Goal: Task Accomplishment & Management: Manage account settings

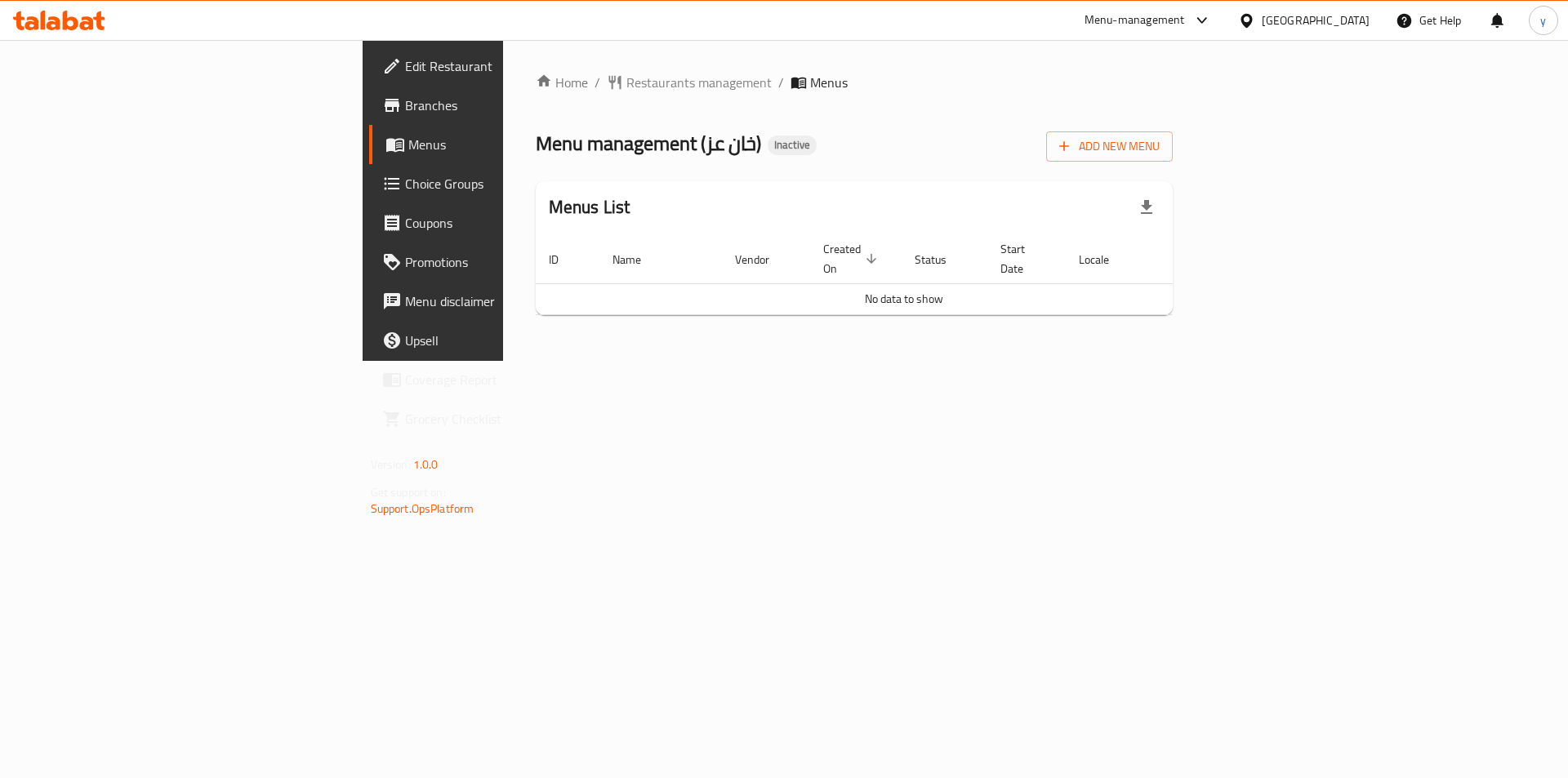
click at [1152, 202] on icon "button" at bounding box center [1146, 207] width 11 height 14
click at [1072, 148] on icon "button" at bounding box center [1064, 145] width 16 height 16
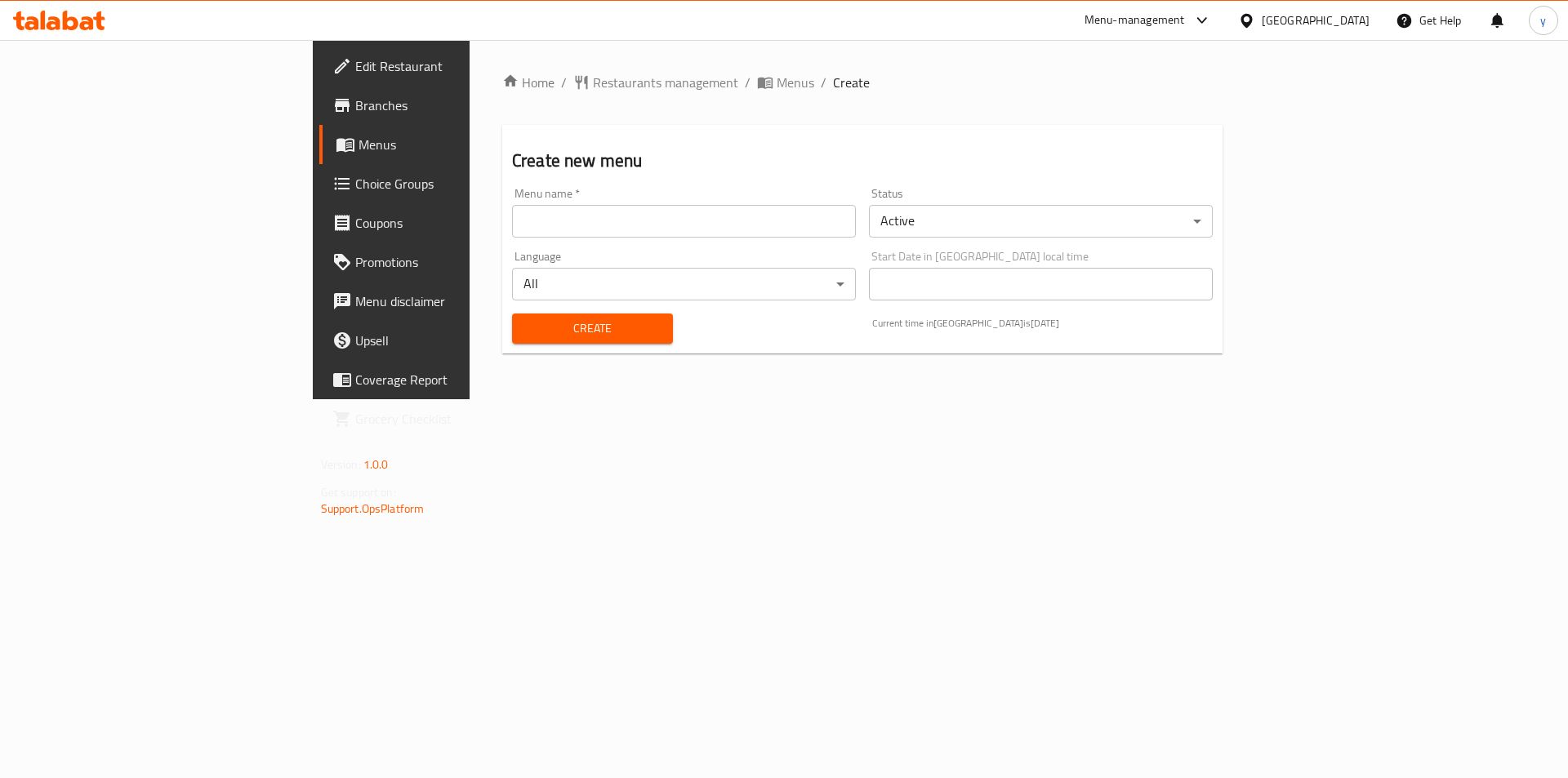
click at [512, 229] on input "text" at bounding box center [684, 221] width 344 height 32
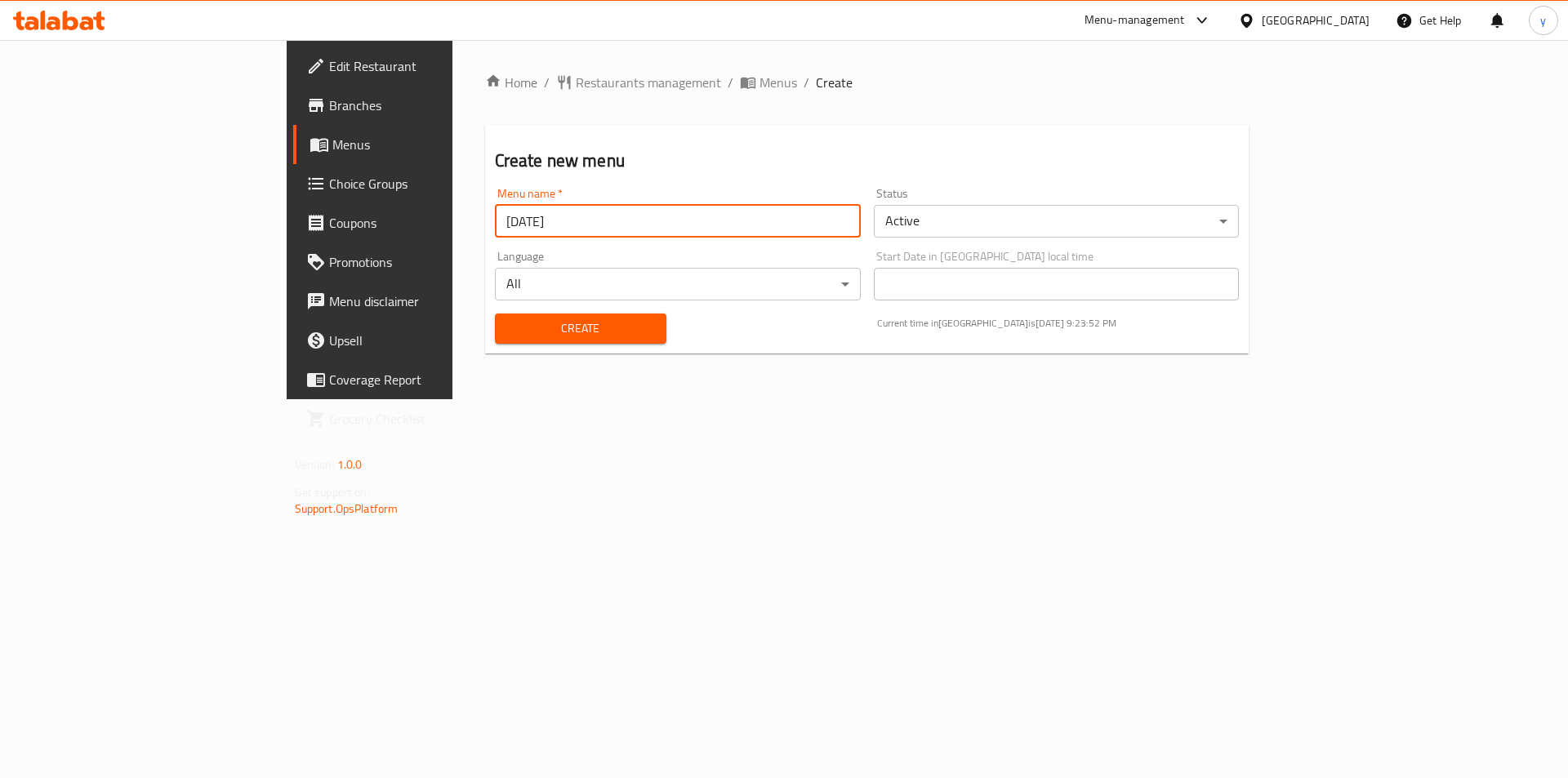
type input "[DATE]"
click at [495, 313] on button "Create" at bounding box center [580, 328] width 172 height 30
click at [332, 137] on span "Menus" at bounding box center [434, 144] width 203 height 20
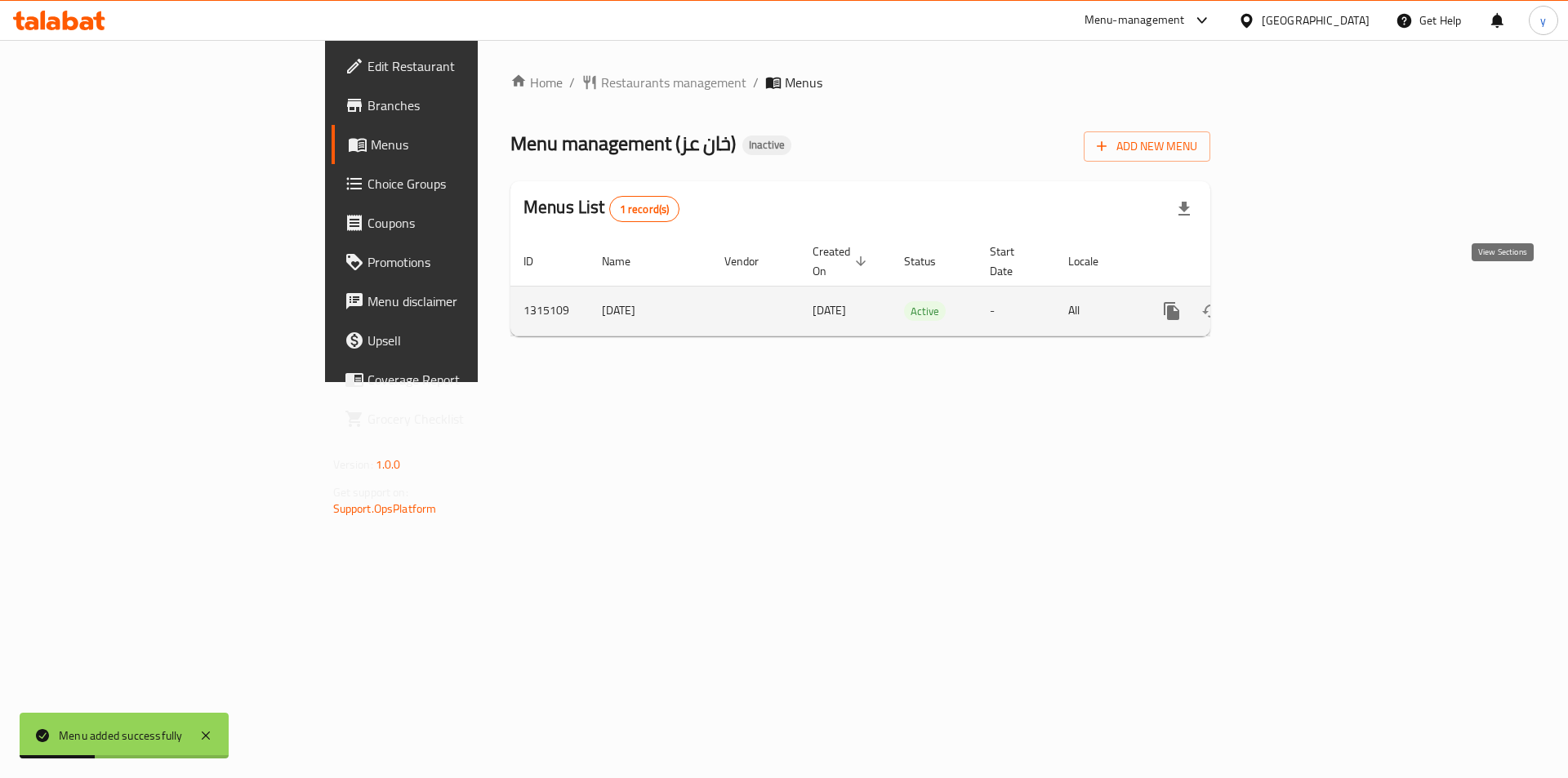
click at [1299, 301] on icon "enhanced table" at bounding box center [1289, 311] width 20 height 20
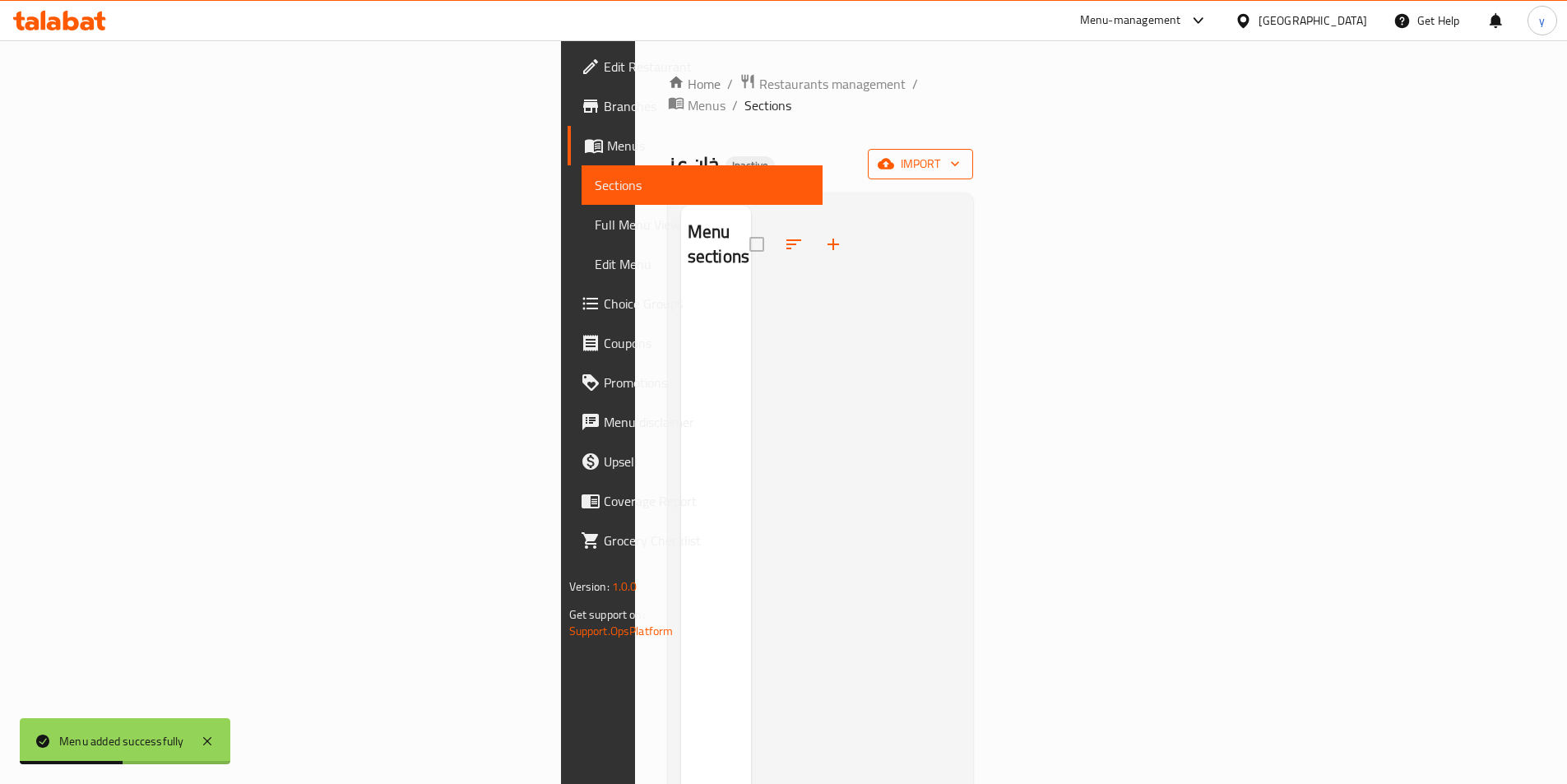
click at [973, 149] on button "import" at bounding box center [920, 164] width 105 height 30
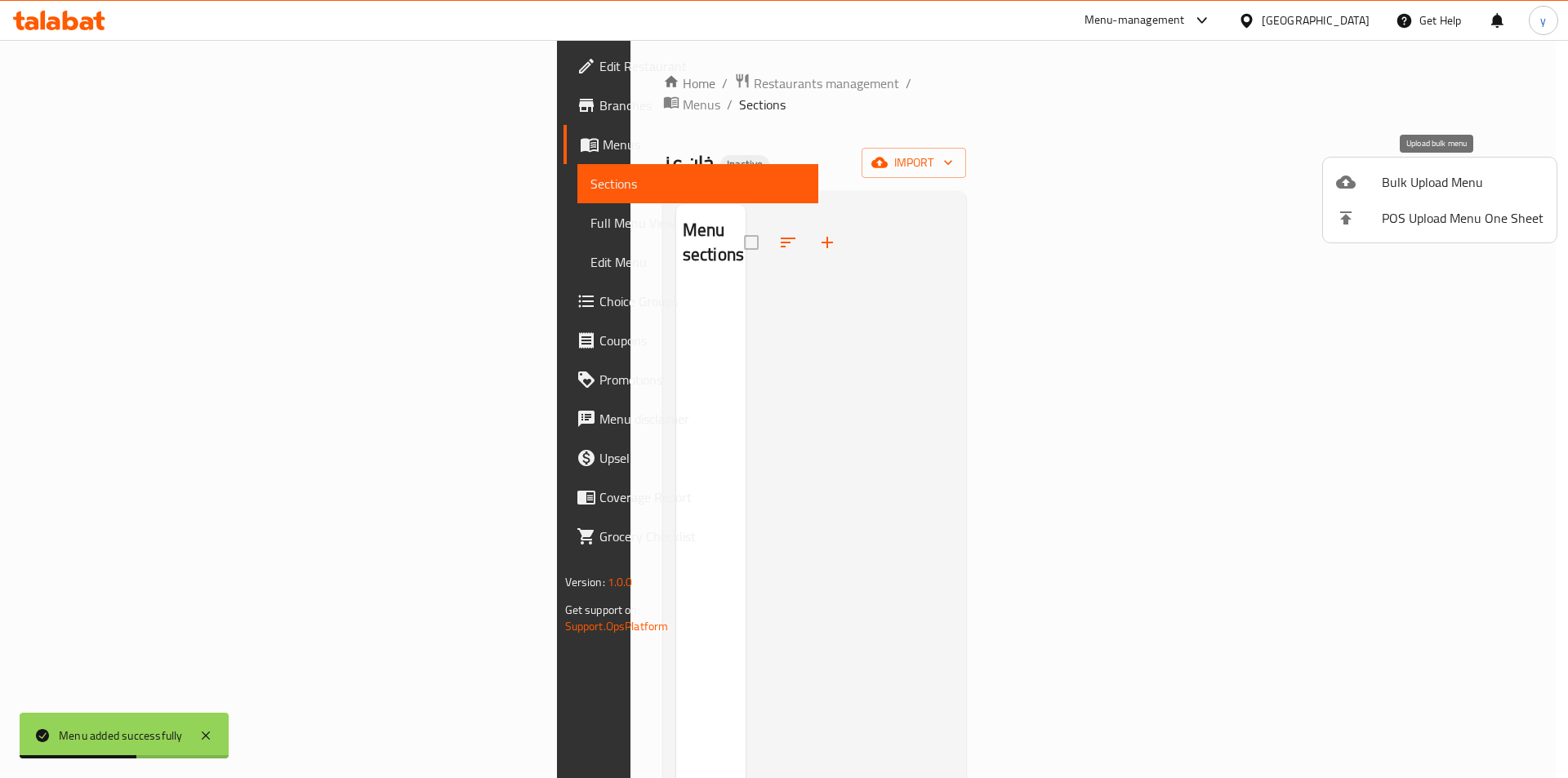
click at [1379, 182] on div at bounding box center [1359, 182] width 46 height 20
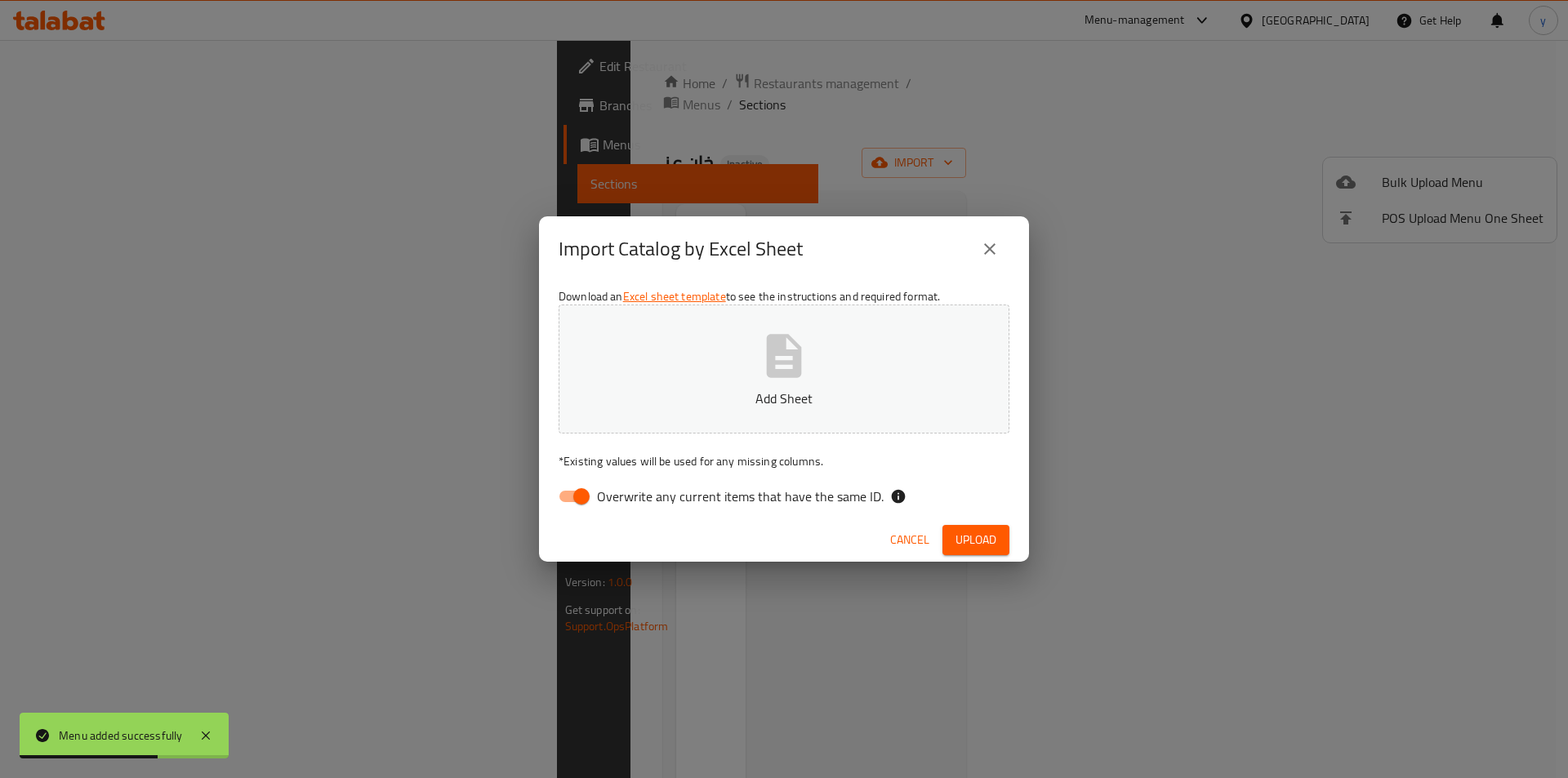
drag, startPoint x: 601, startPoint y: 506, endPoint x: 612, endPoint y: 495, distance: 15.6
click at [602, 504] on span "Overwrite any current items that have the same ID." at bounding box center [740, 496] width 286 height 20
click at [690, 394] on p "Add Sheet" at bounding box center [784, 398] width 400 height 20
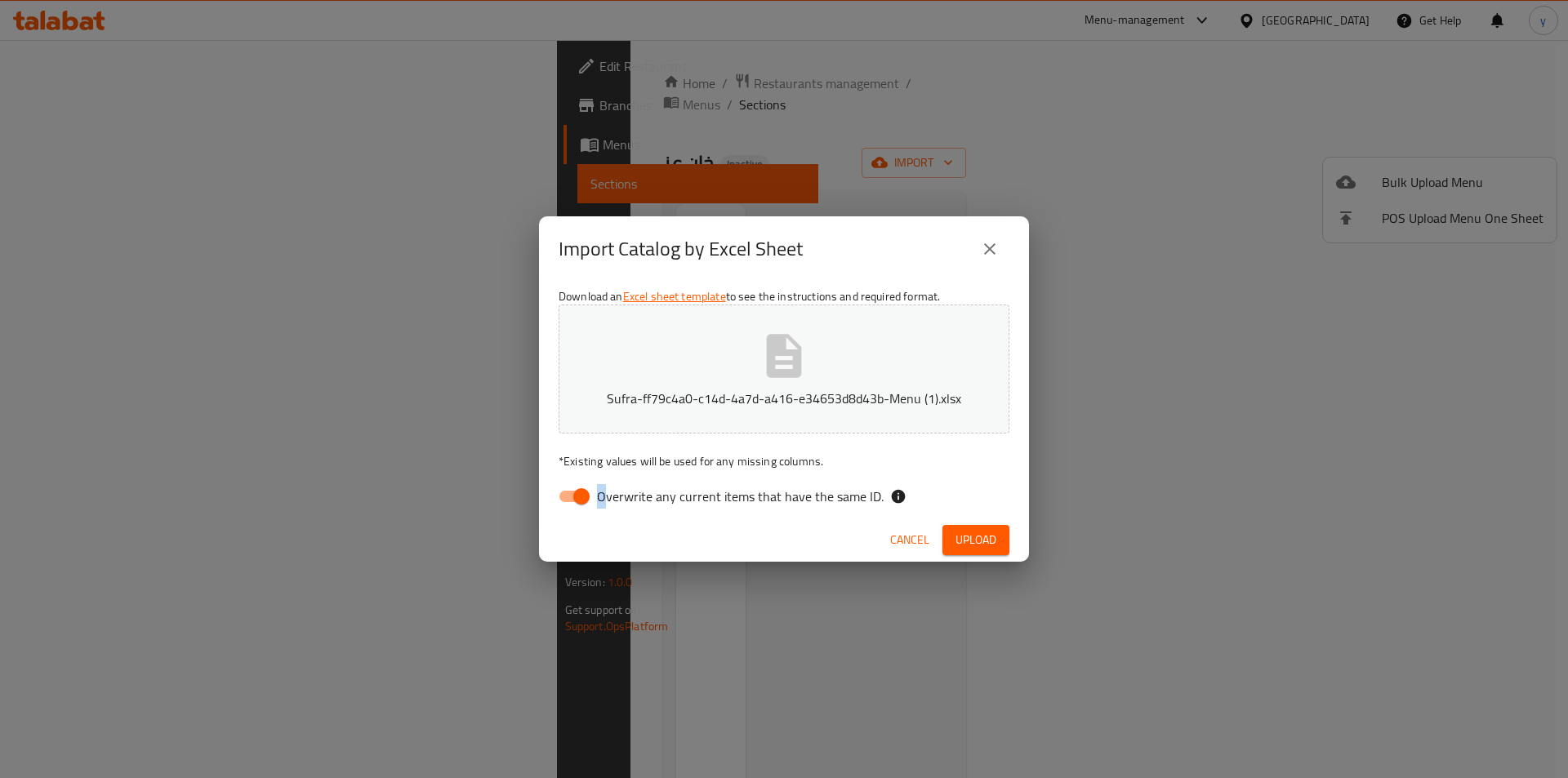
click at [572, 499] on input "Overwrite any current items that have the same ID." at bounding box center [581, 496] width 93 height 31
checkbox input "false"
click at [978, 536] on span "Upload" at bounding box center [976, 540] width 41 height 20
click at [723, 520] on div "Cancel" at bounding box center [784, 540] width 490 height 44
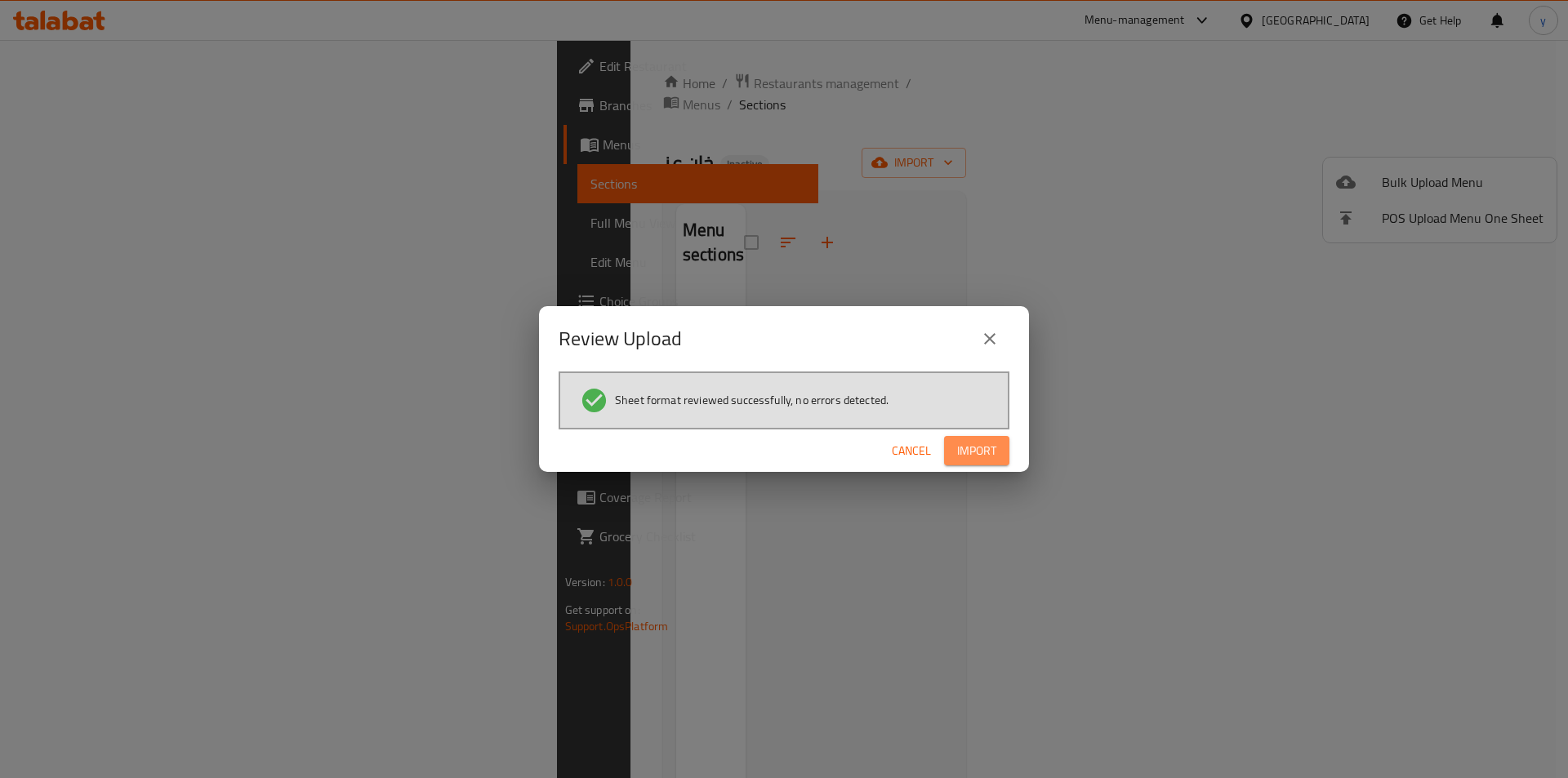
click at [974, 444] on span "Import" at bounding box center [977, 451] width 39 height 20
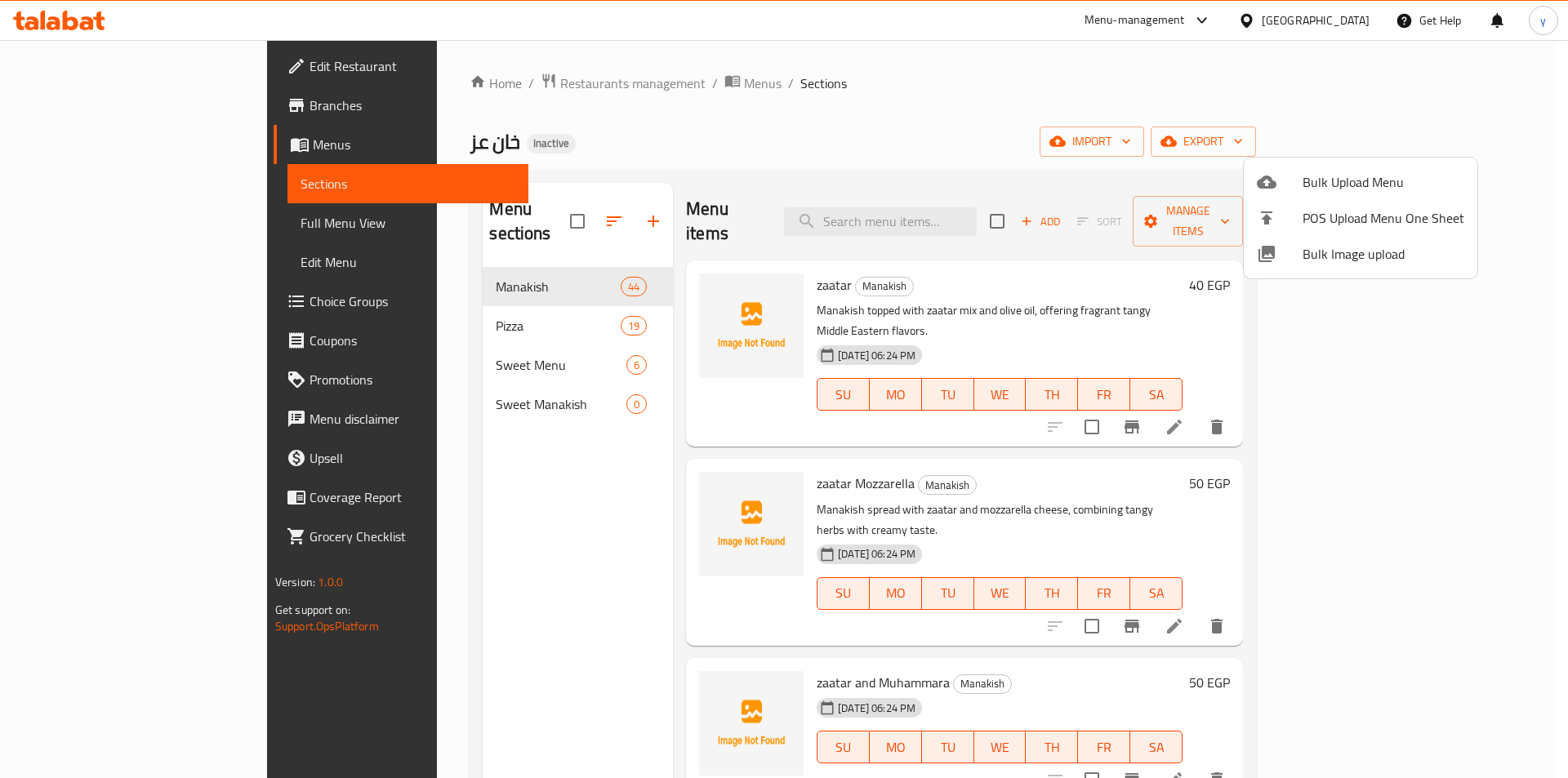
click at [513, 384] on div at bounding box center [784, 389] width 1568 height 778
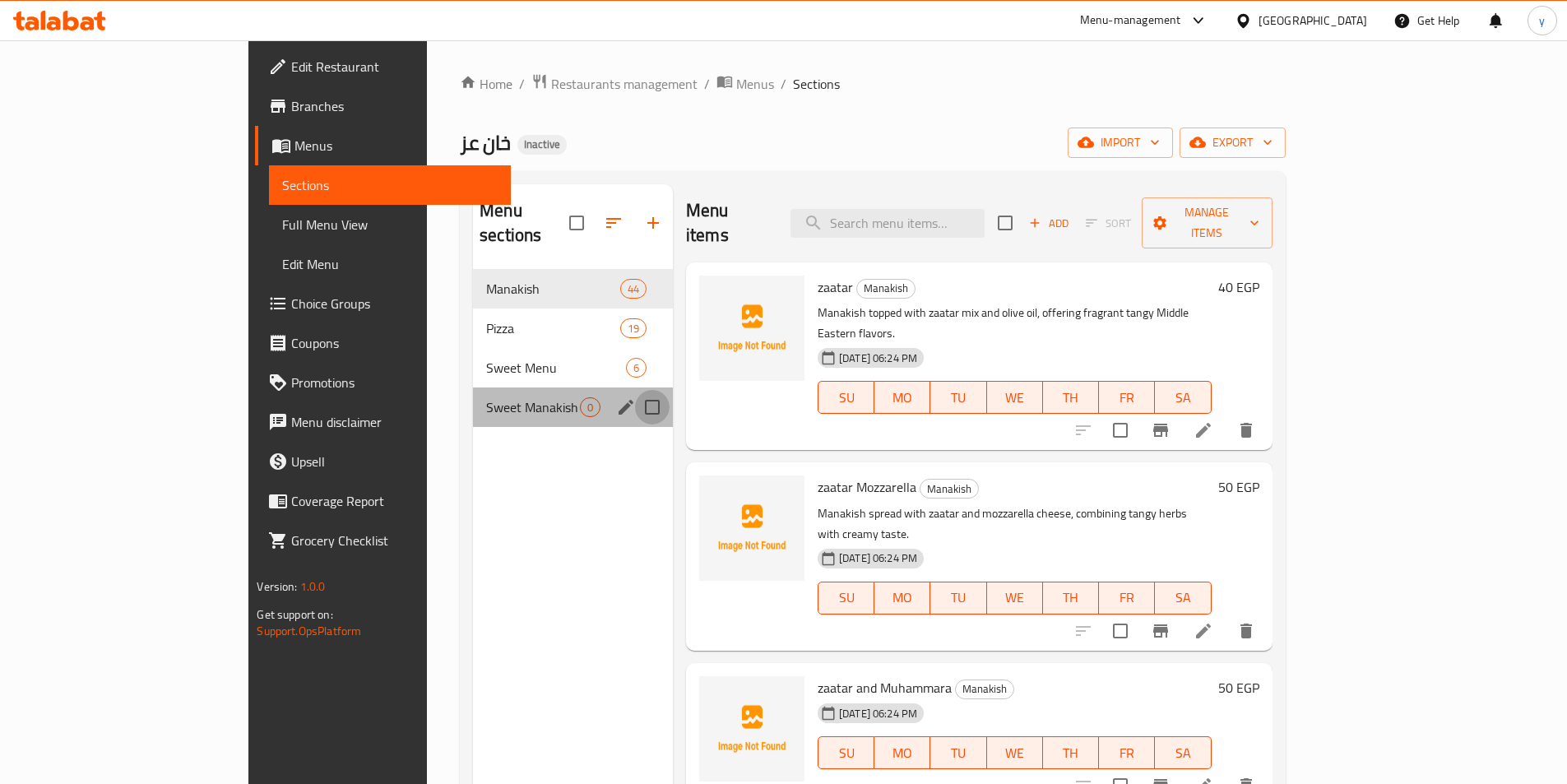
click at [635, 390] on input "Menu sections" at bounding box center [653, 407] width 34 height 34
checkbox input "true"
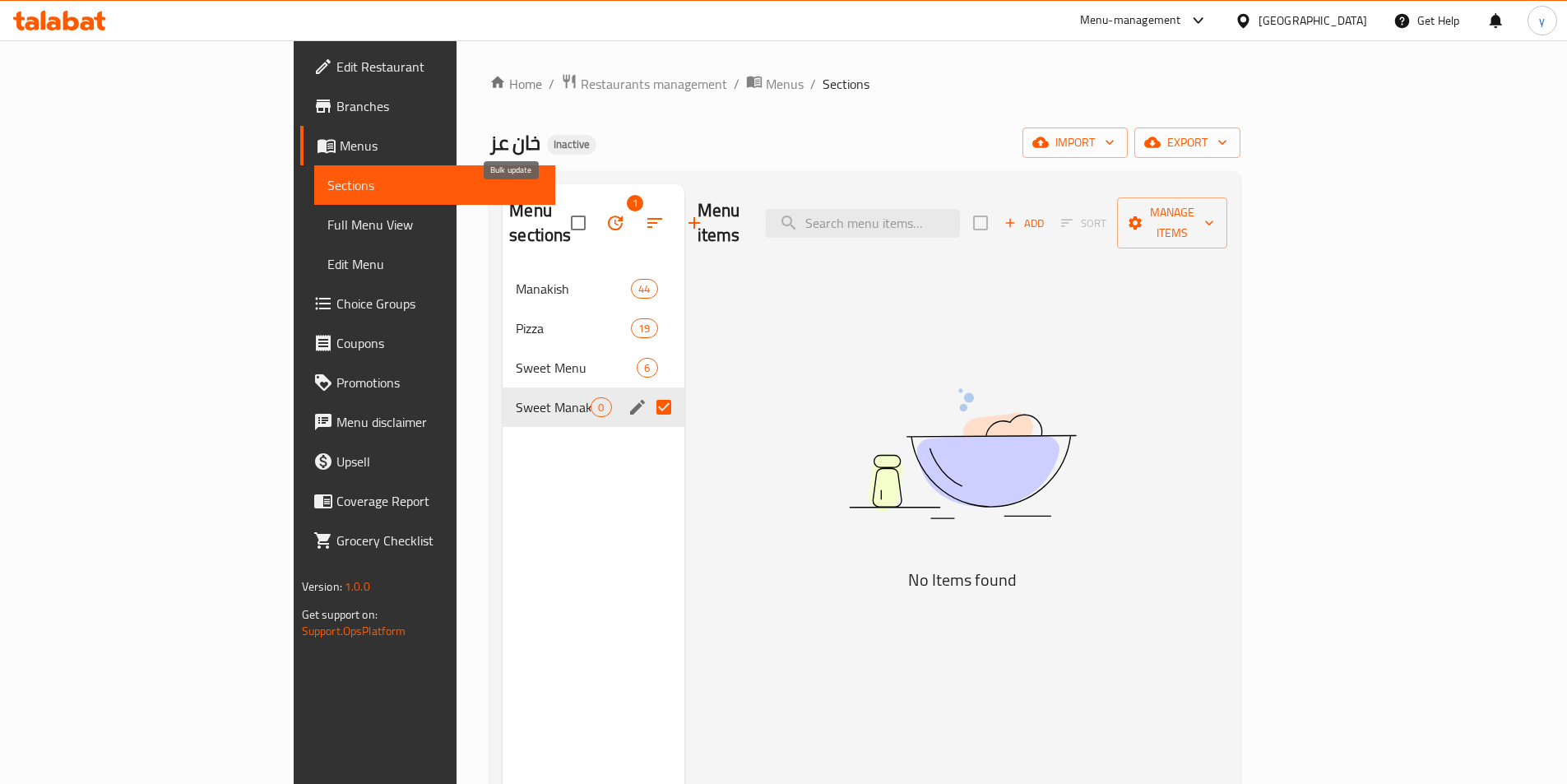
click at [605, 213] on icon "button" at bounding box center [615, 222] width 20 height 20
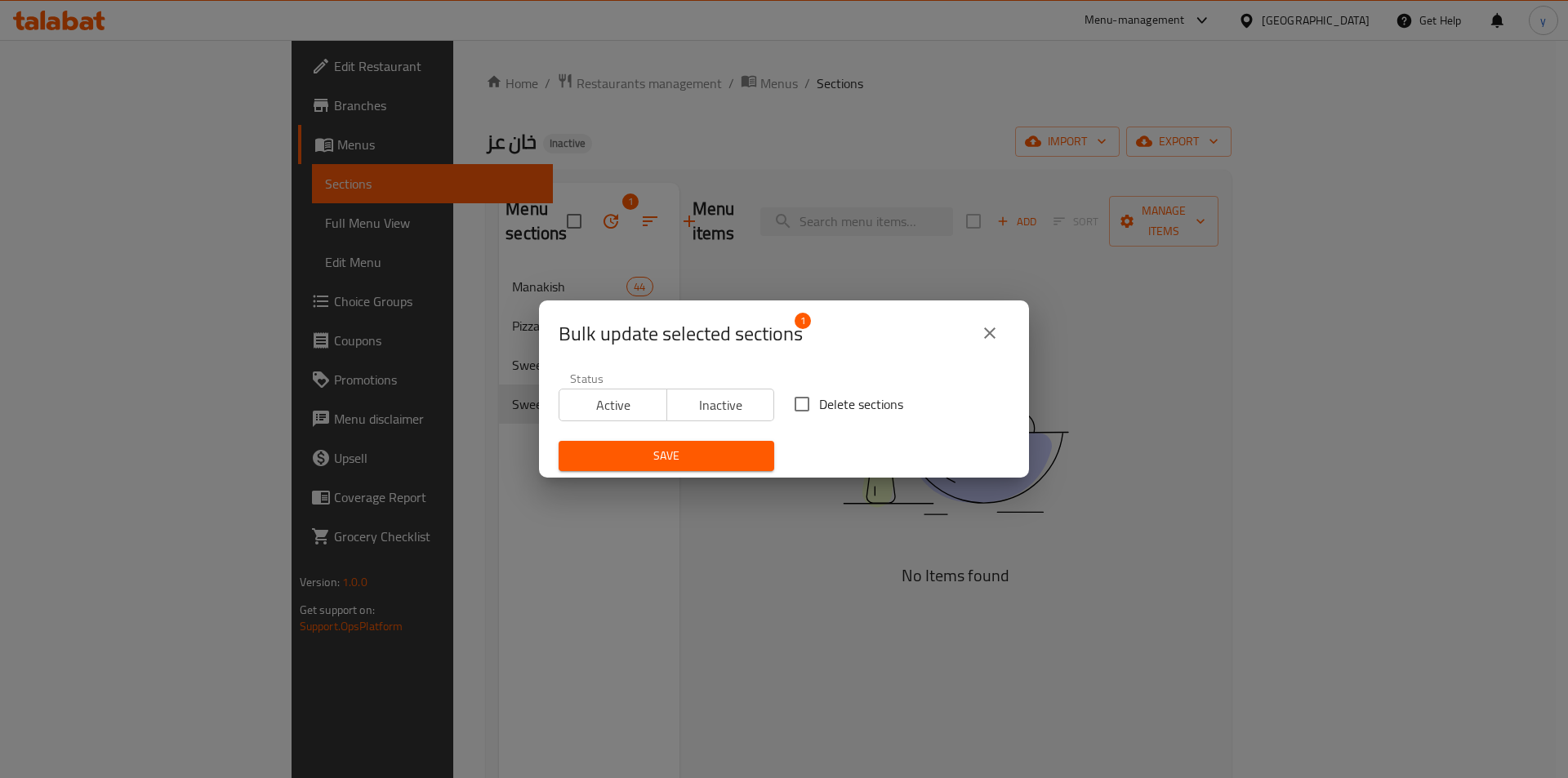
click at [796, 391] on input "Delete sections" at bounding box center [802, 404] width 34 height 34
checkbox input "true"
click at [745, 462] on span "Save" at bounding box center [667, 456] width 190 height 20
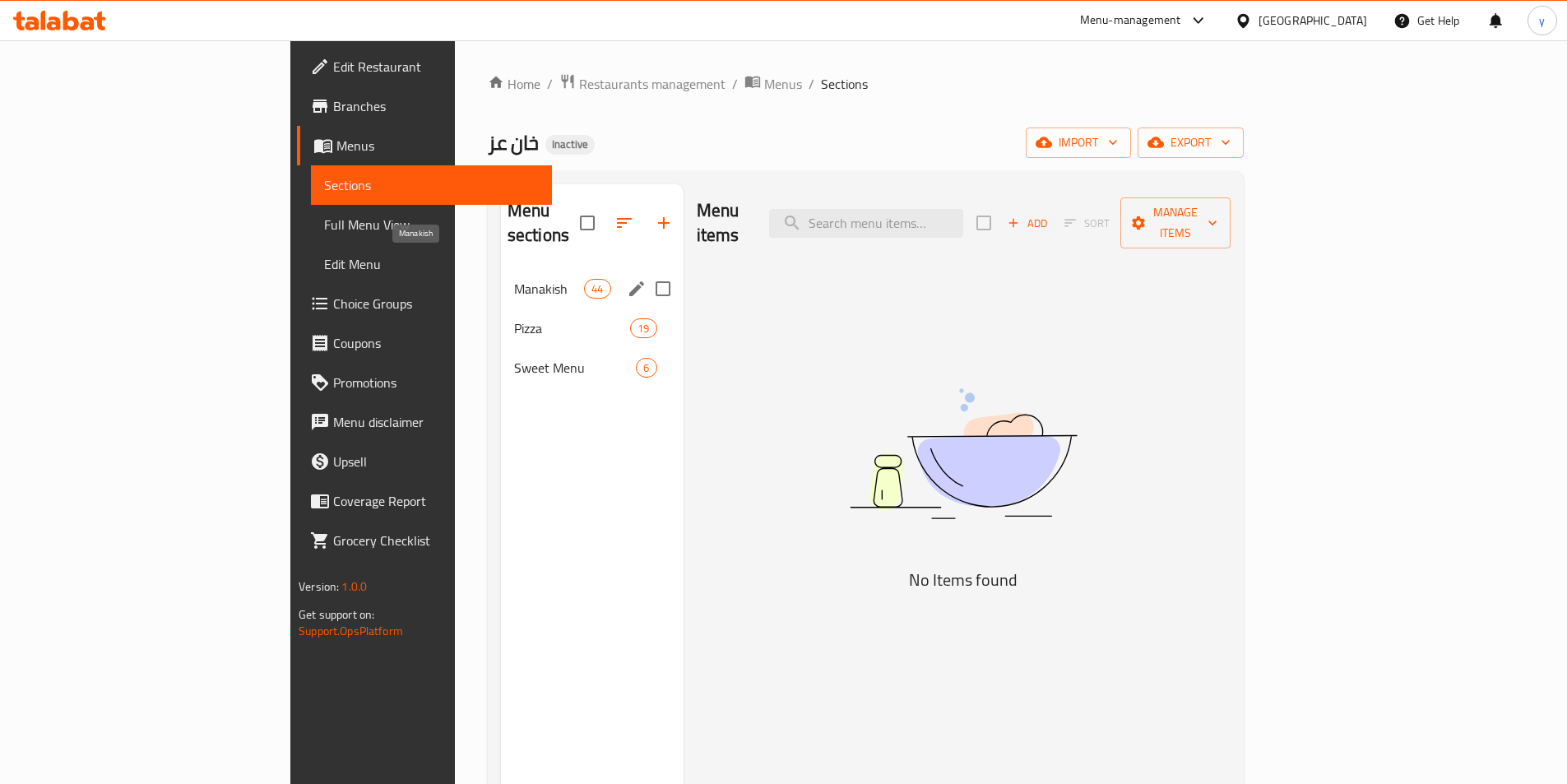
click at [514, 279] on span "Manakish" at bounding box center [548, 288] width 70 height 20
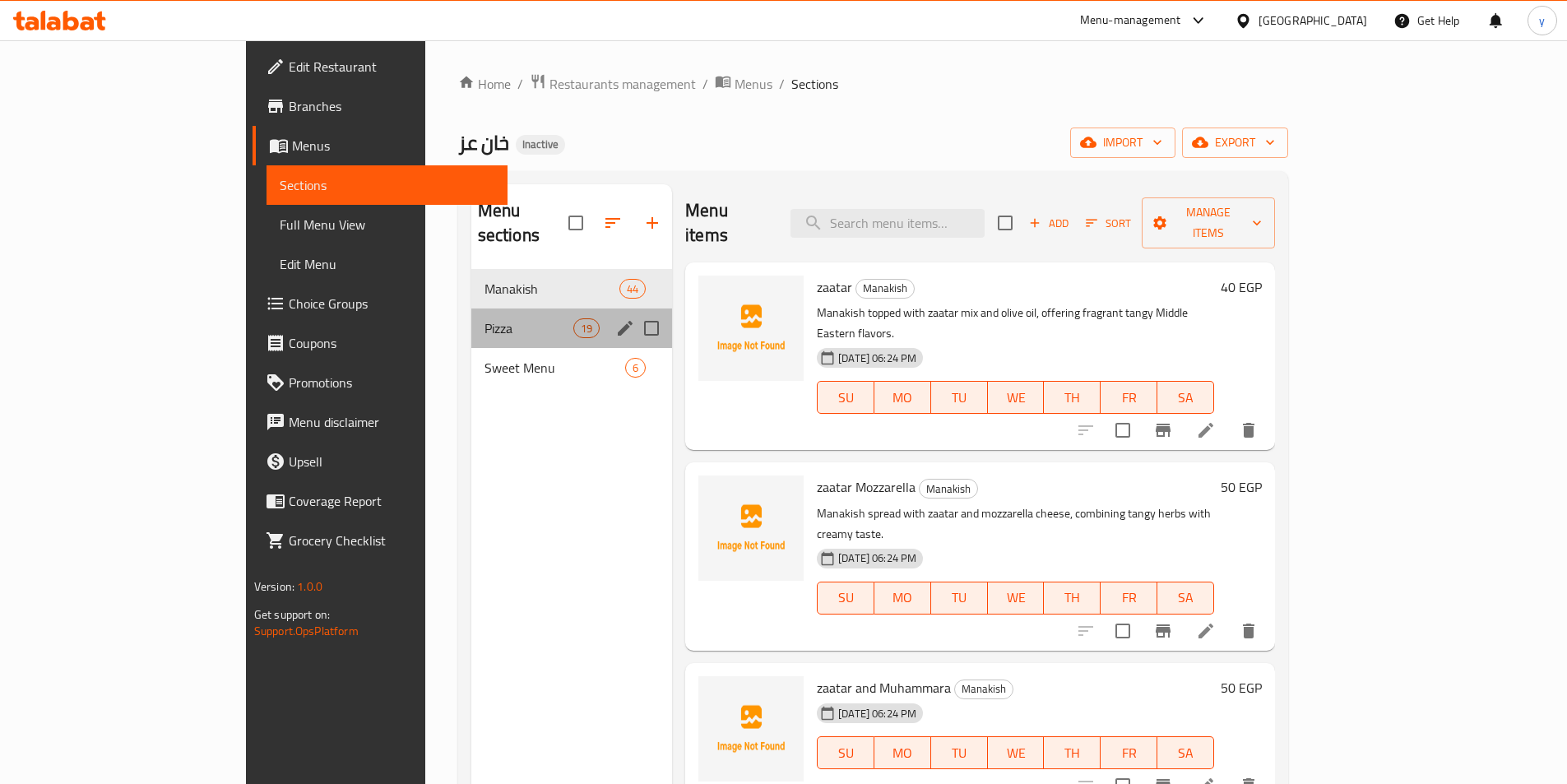
click at [472, 308] on div "Pizza 19" at bounding box center [572, 328] width 201 height 40
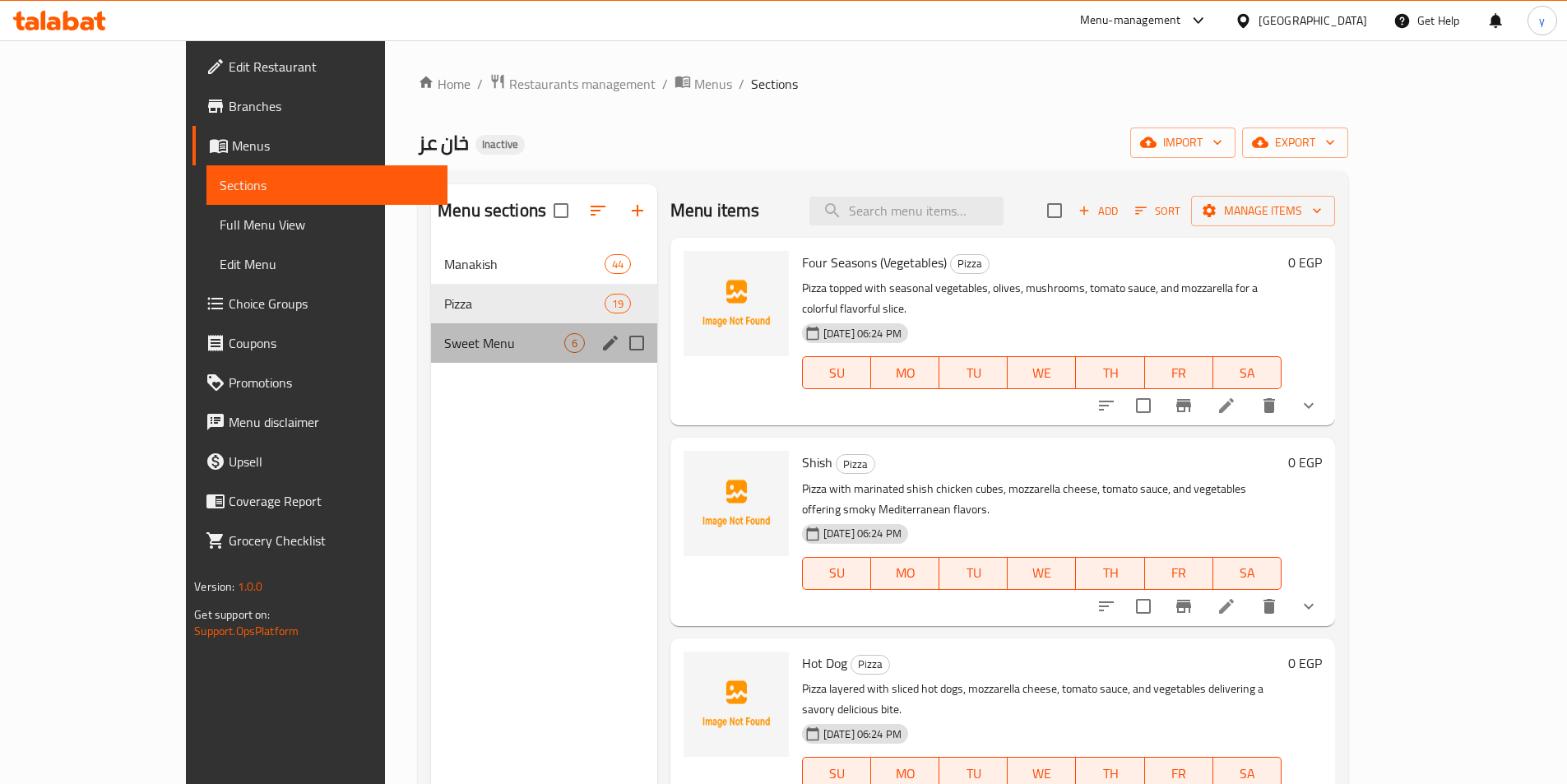
click at [431, 361] on div "Sweet Menu 6" at bounding box center [544, 343] width 226 height 40
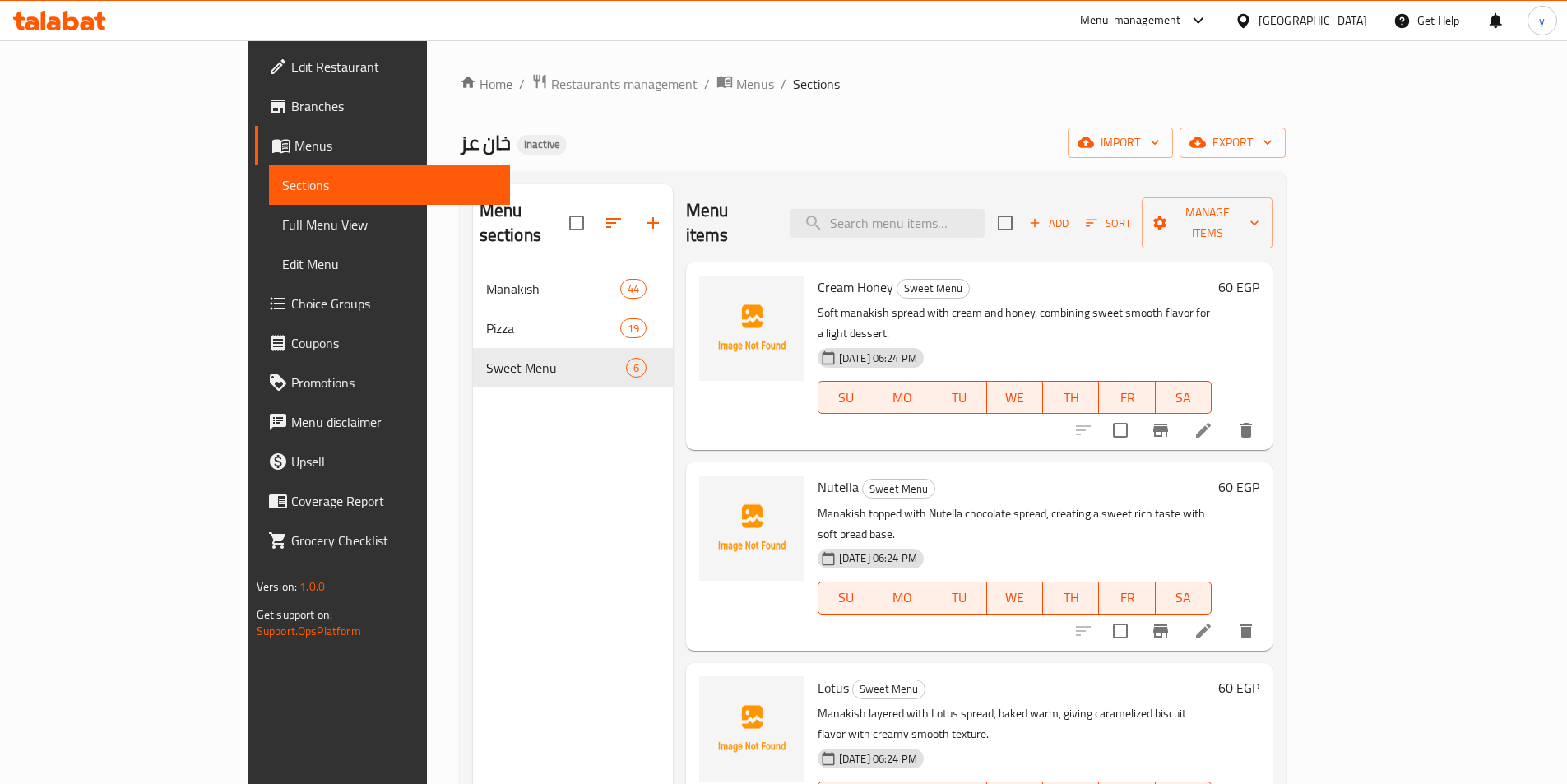
click at [282, 232] on span "Full Menu View" at bounding box center [389, 224] width 214 height 20
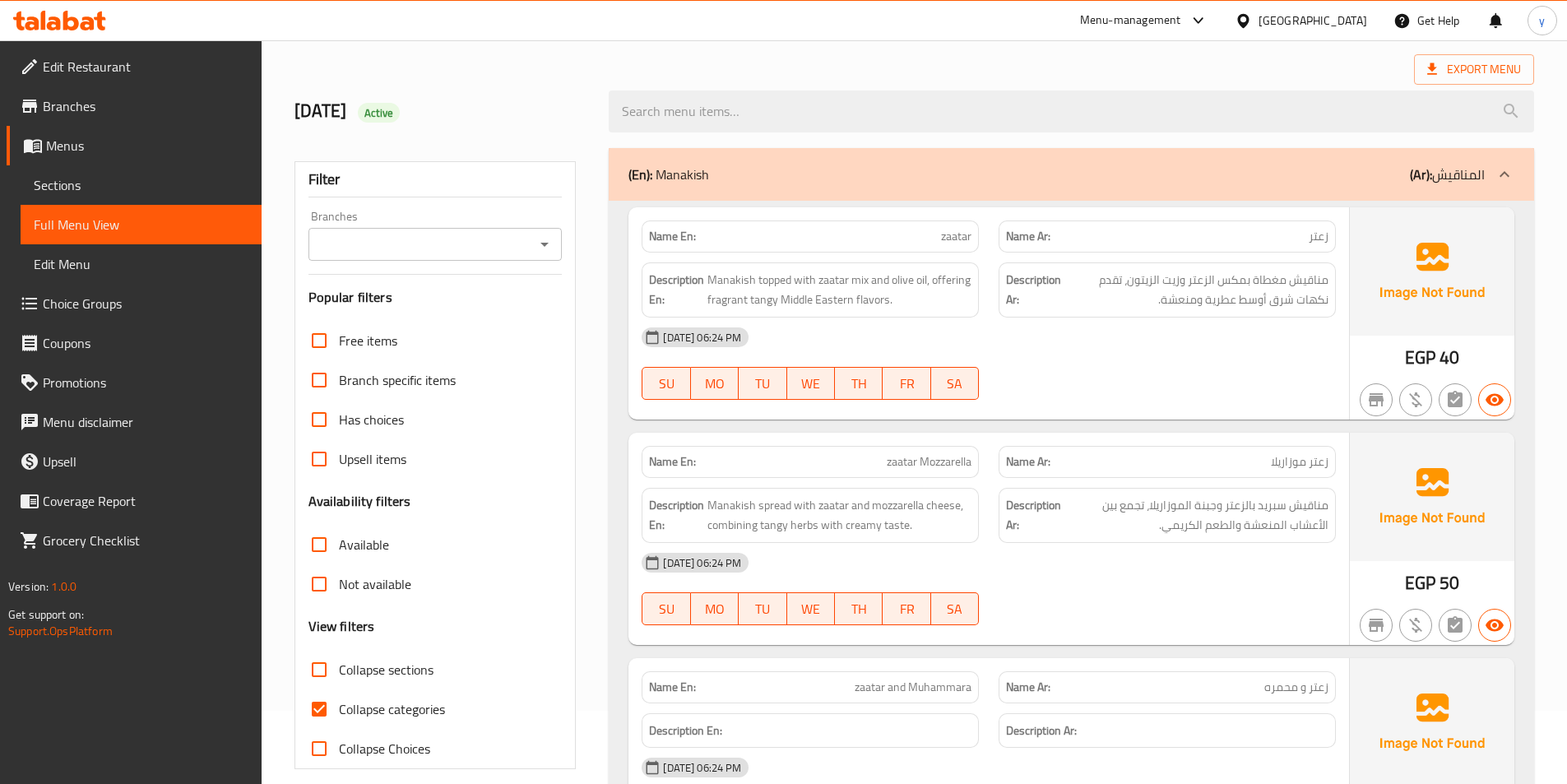
scroll to position [164, 0]
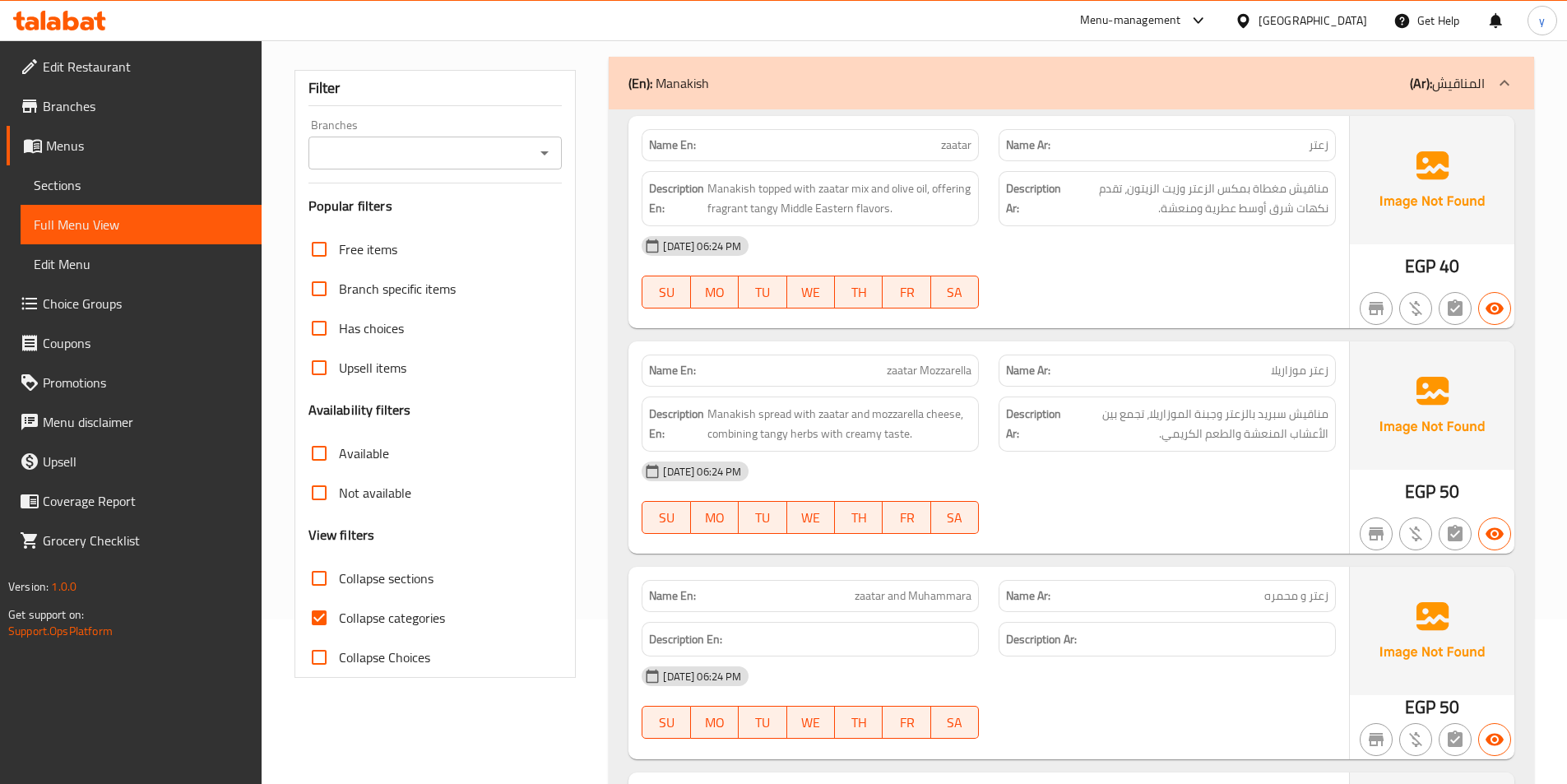
click at [317, 627] on input "Collapse categories" at bounding box center [319, 618] width 40 height 40
checkbox input "false"
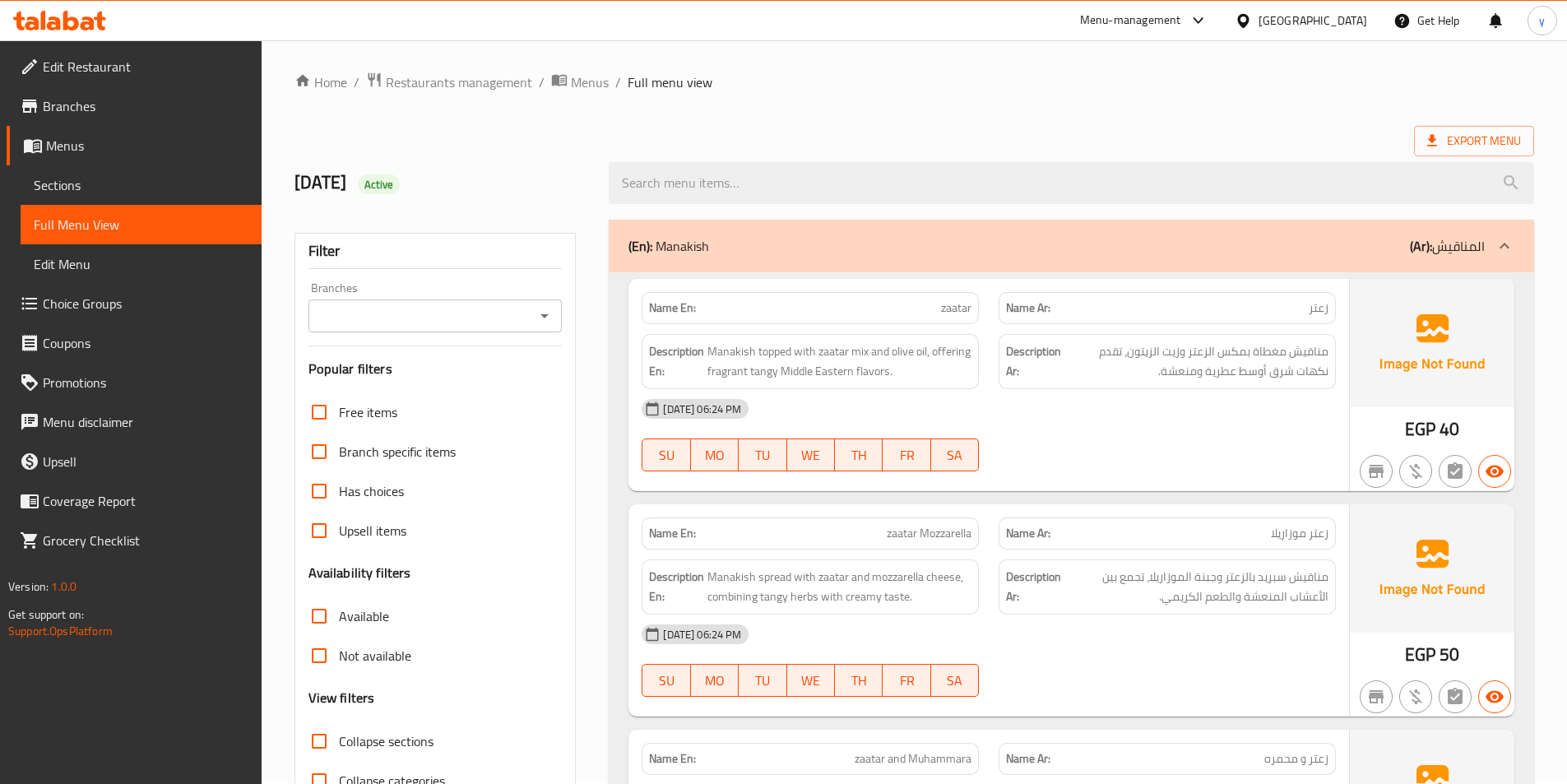
scroll to position [0, 0]
click at [81, 188] on span "Sections" at bounding box center [140, 185] width 214 height 20
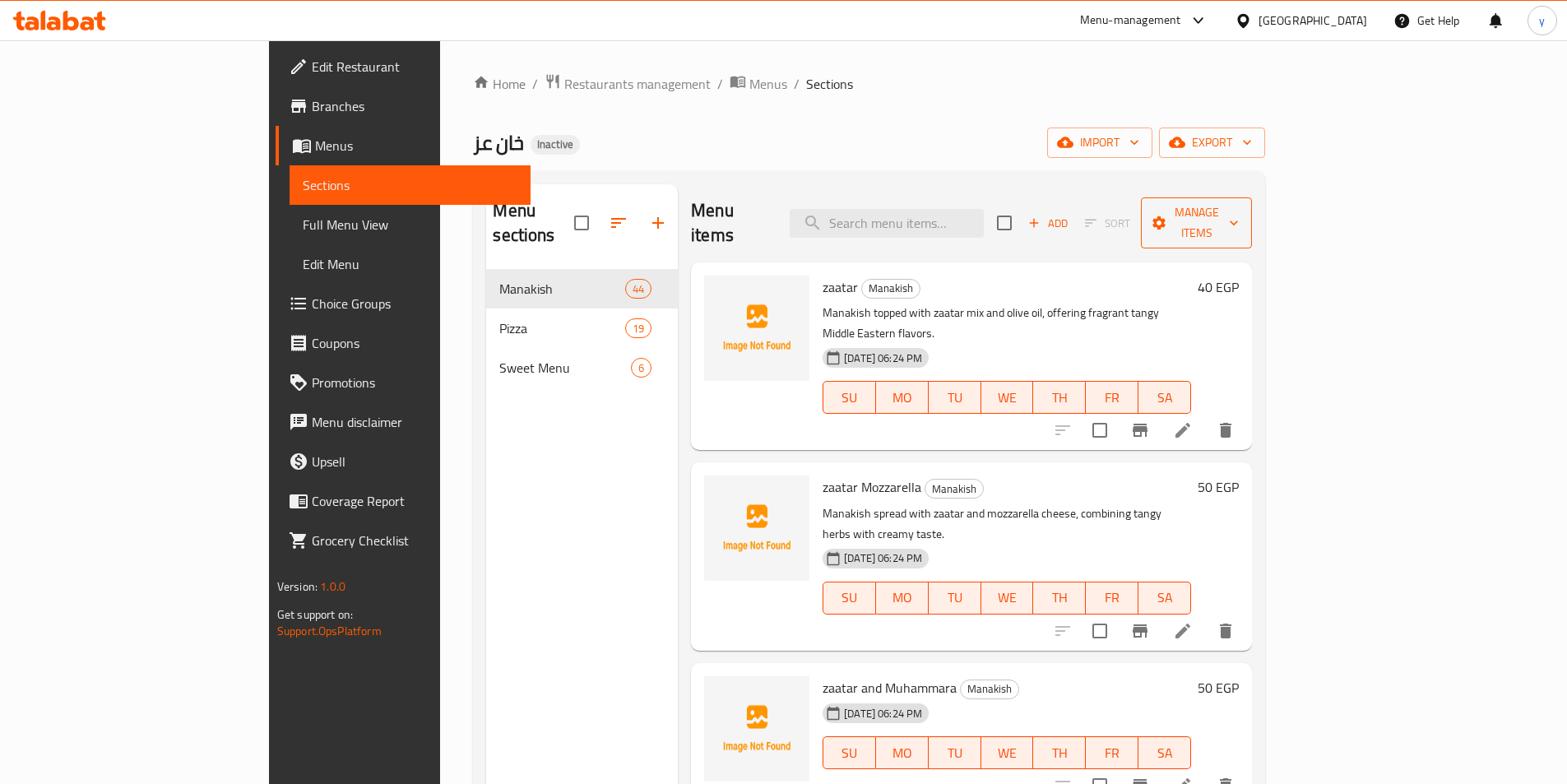
click at [1239, 204] on span "Manage items" at bounding box center [1197, 223] width 84 height 41
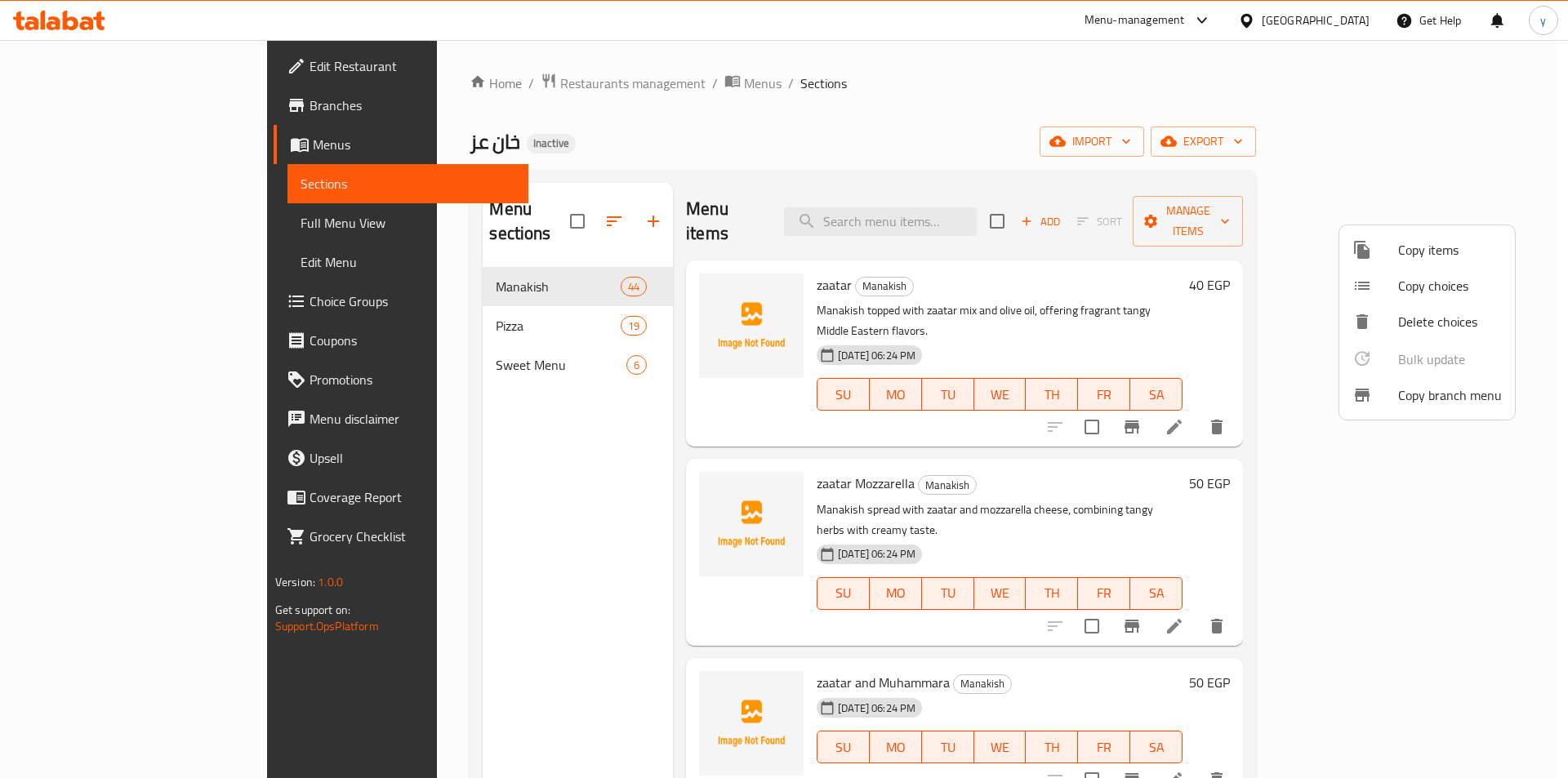
click at [1086, 160] on div at bounding box center [784, 389] width 1568 height 778
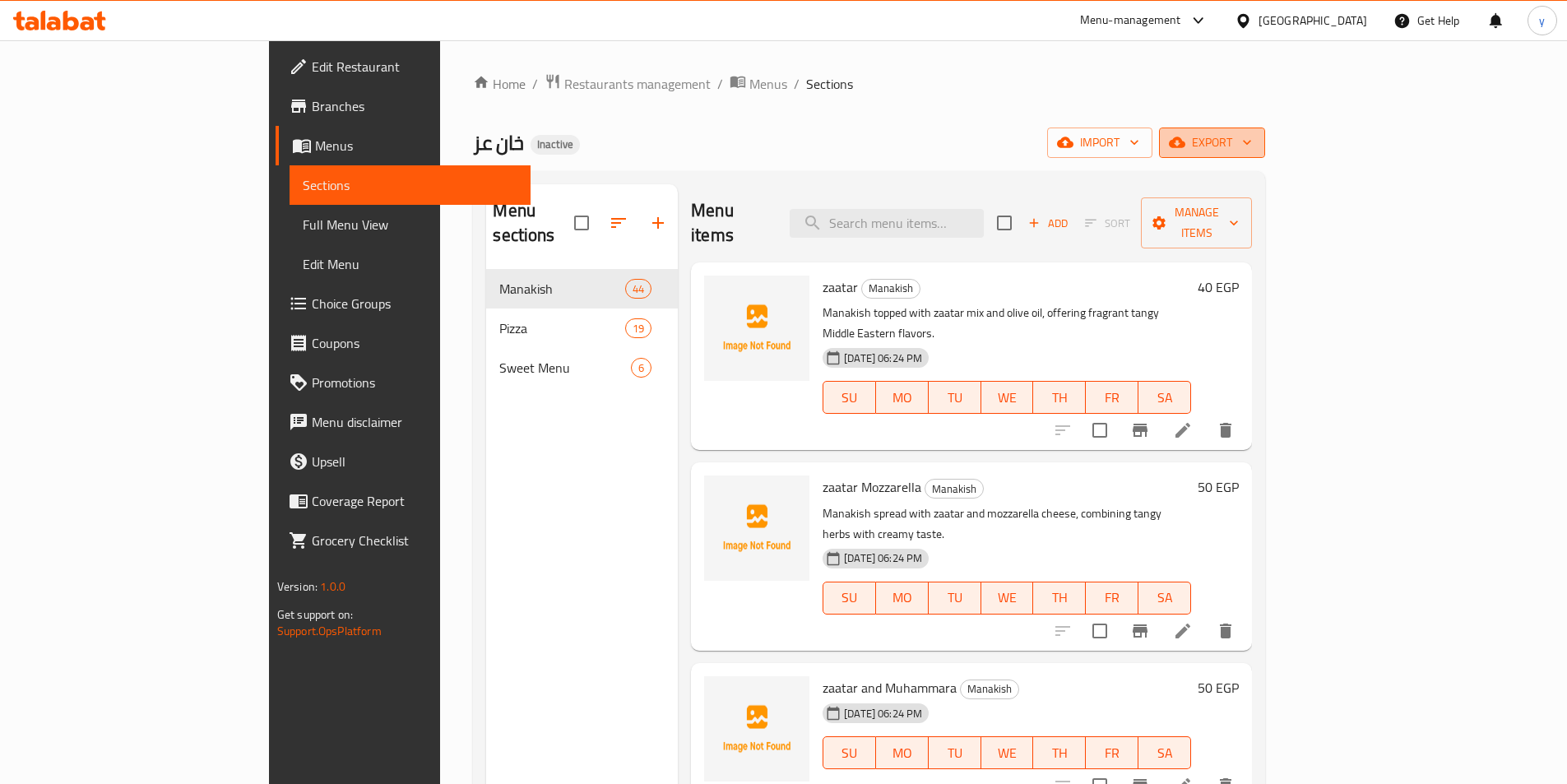
click at [1252, 149] on span "export" at bounding box center [1212, 143] width 80 height 21
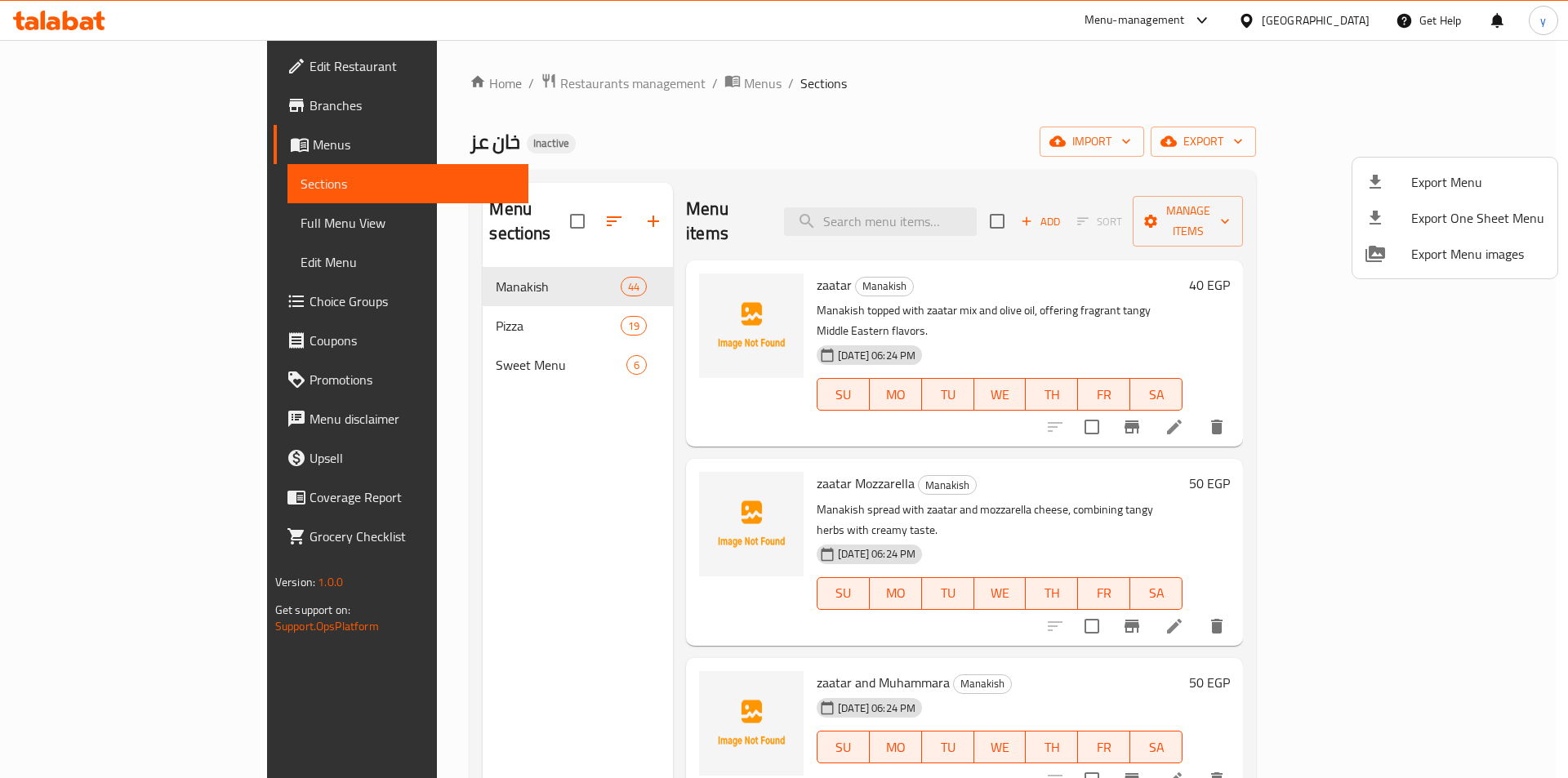
click at [1448, 174] on span "Export Menu" at bounding box center [1477, 182] width 133 height 20
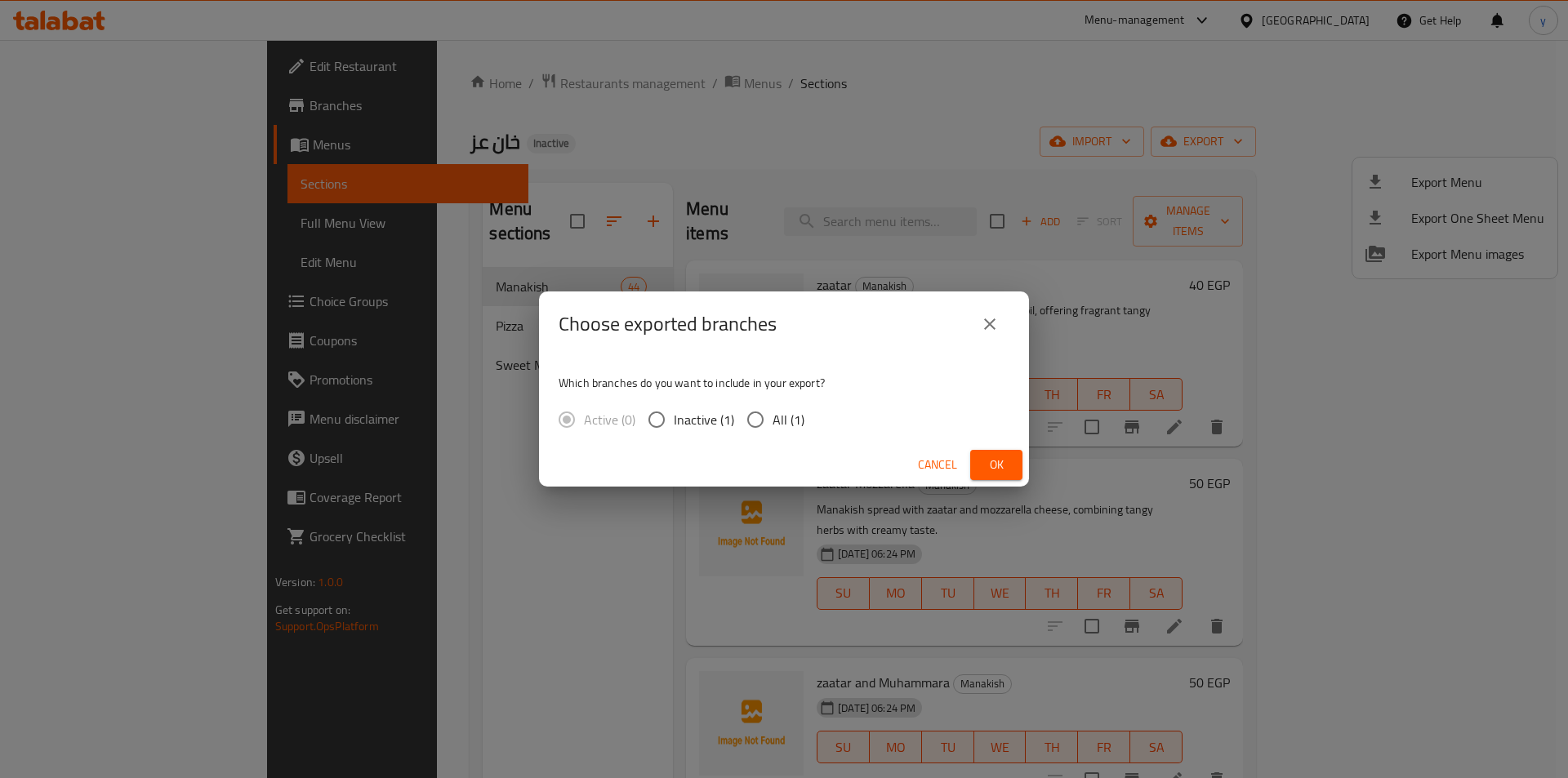
click at [794, 413] on span "All (1)" at bounding box center [788, 419] width 32 height 20
click at [772, 413] on input "All (1)" at bounding box center [755, 419] width 34 height 34
radio input "true"
click at [1013, 459] on button "Ok" at bounding box center [995, 465] width 52 height 30
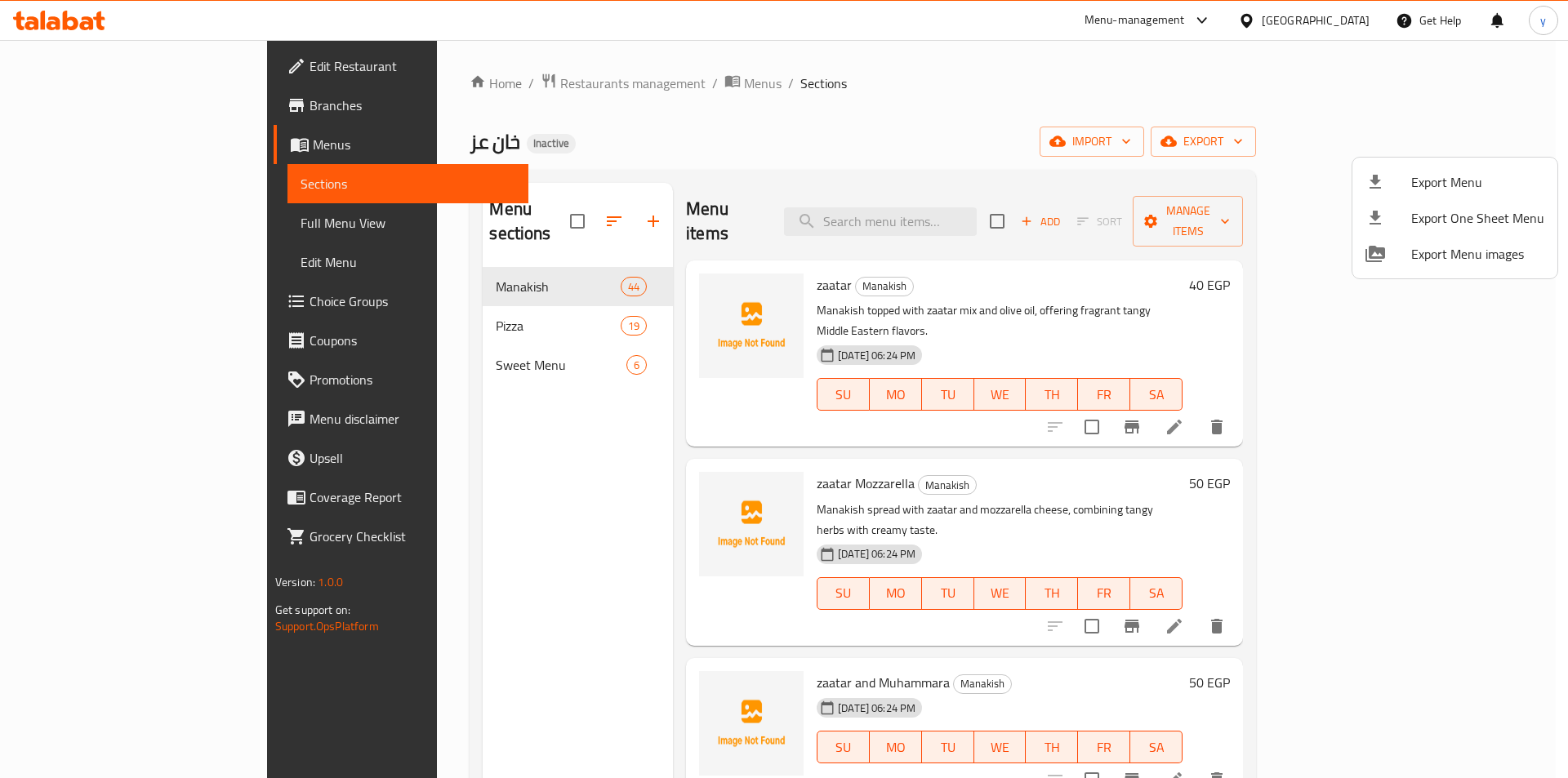
click at [586, 158] on div at bounding box center [784, 389] width 1568 height 778
